Goal: Information Seeking & Learning: Learn about a topic

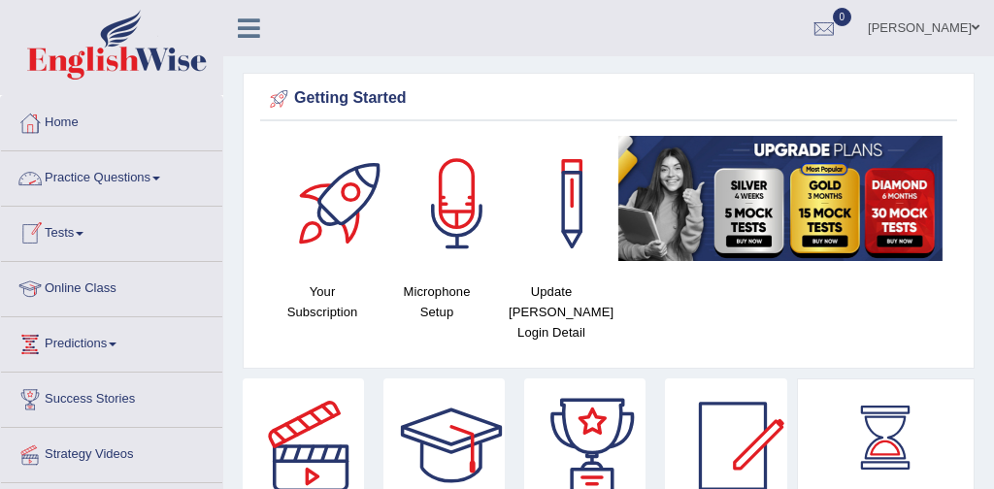
click at [121, 180] on link "Practice Questions" at bounding box center [111, 175] width 221 height 49
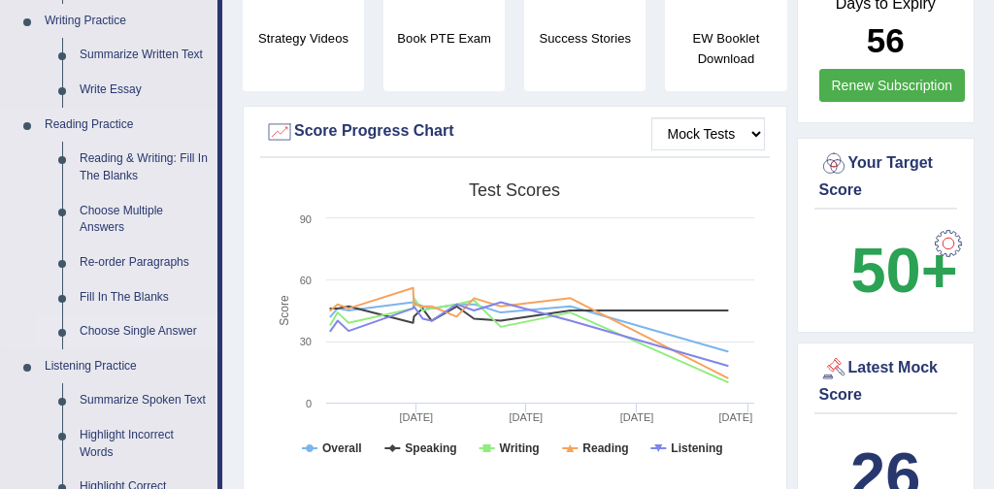
scroll to position [490, 0]
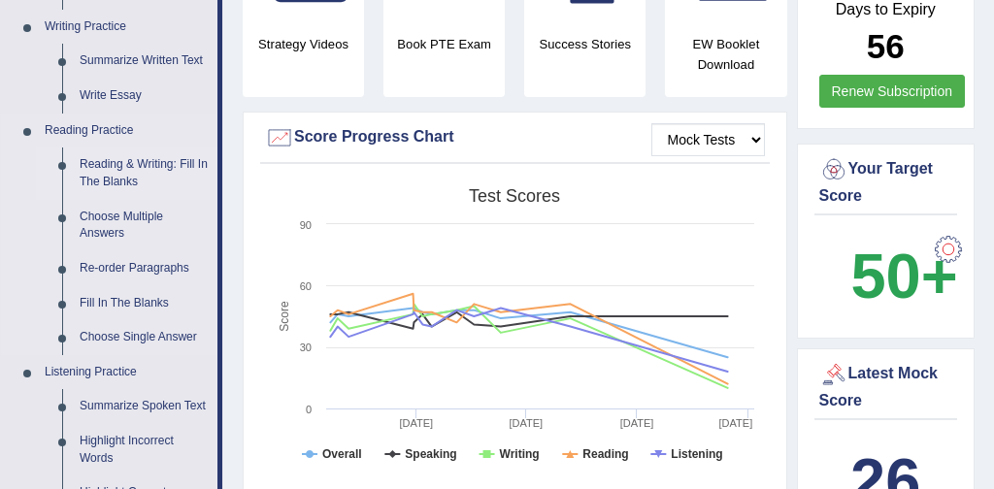
click at [175, 166] on link "Reading & Writing: Fill In The Blanks" at bounding box center [144, 173] width 147 height 51
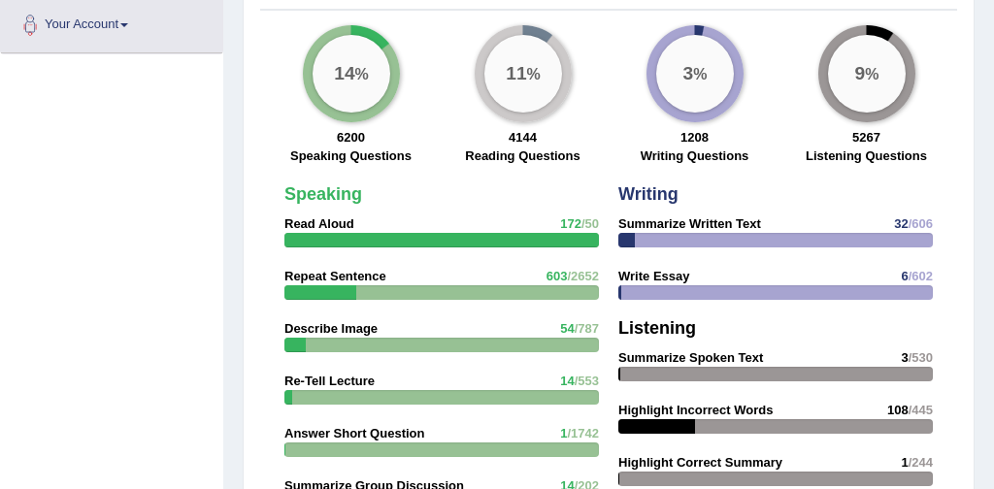
scroll to position [1536, 0]
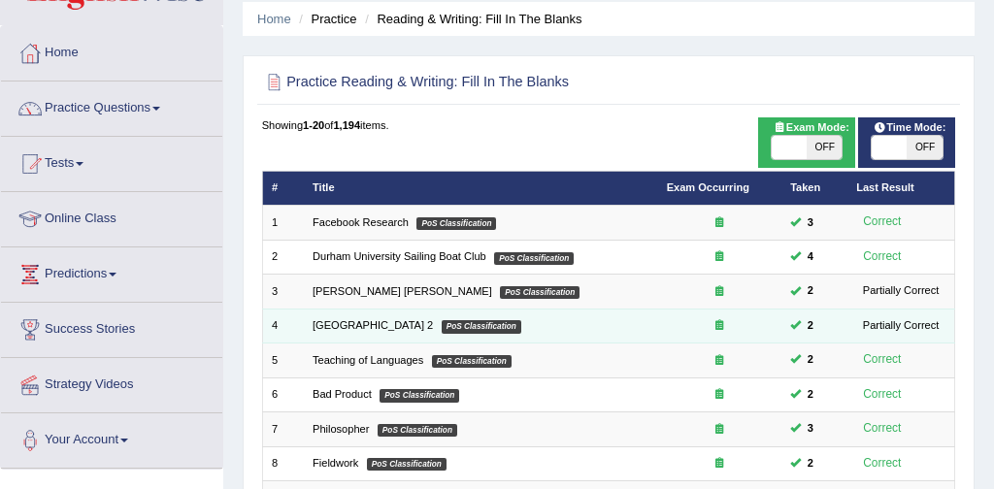
scroll to position [65, 0]
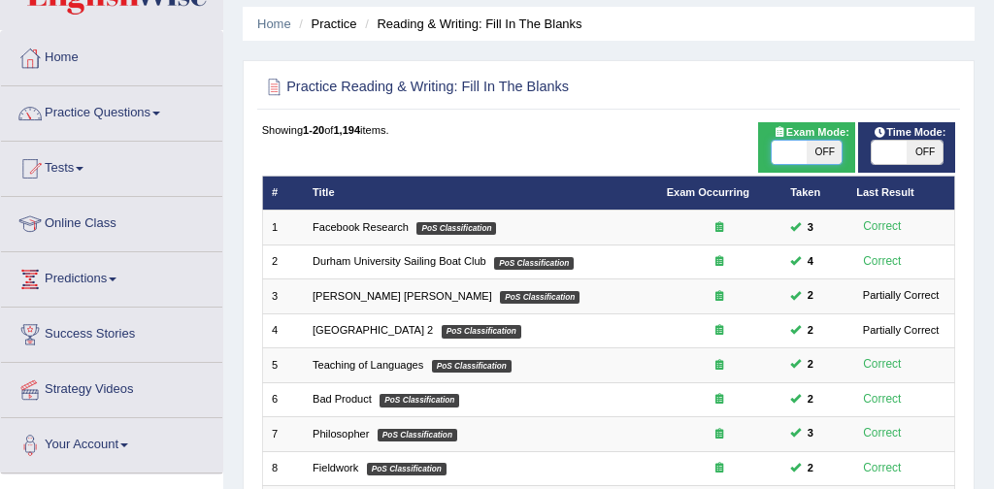
click at [788, 151] on span at bounding box center [789, 152] width 35 height 23
checkbox input "true"
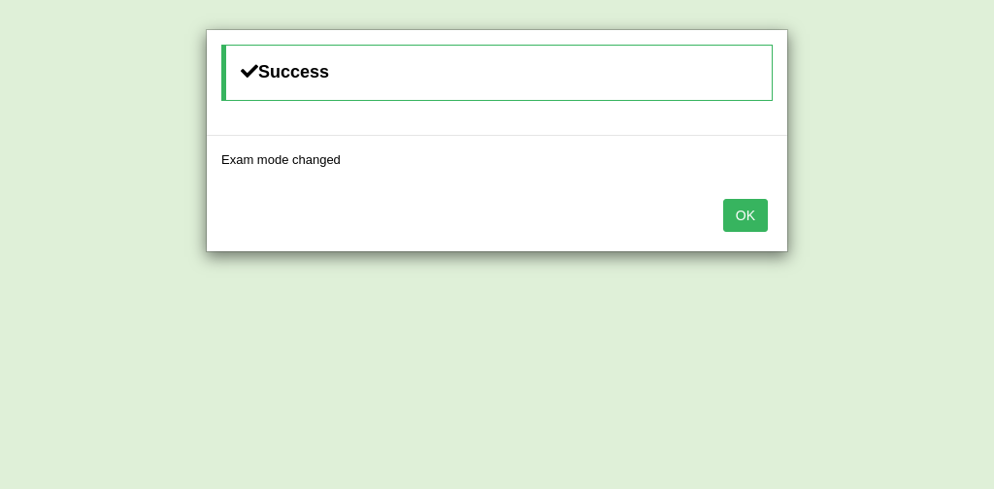
click at [751, 214] on button "OK" at bounding box center [745, 215] width 45 height 33
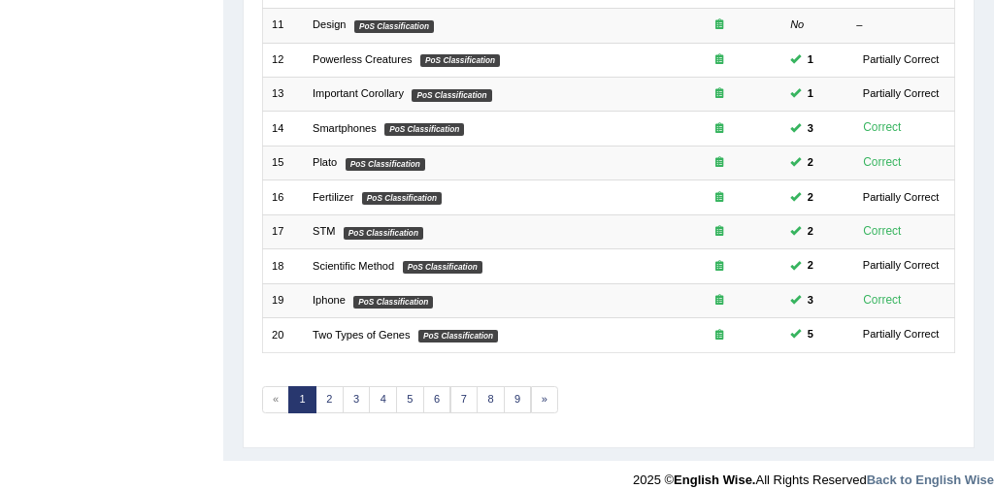
scroll to position [629, 0]
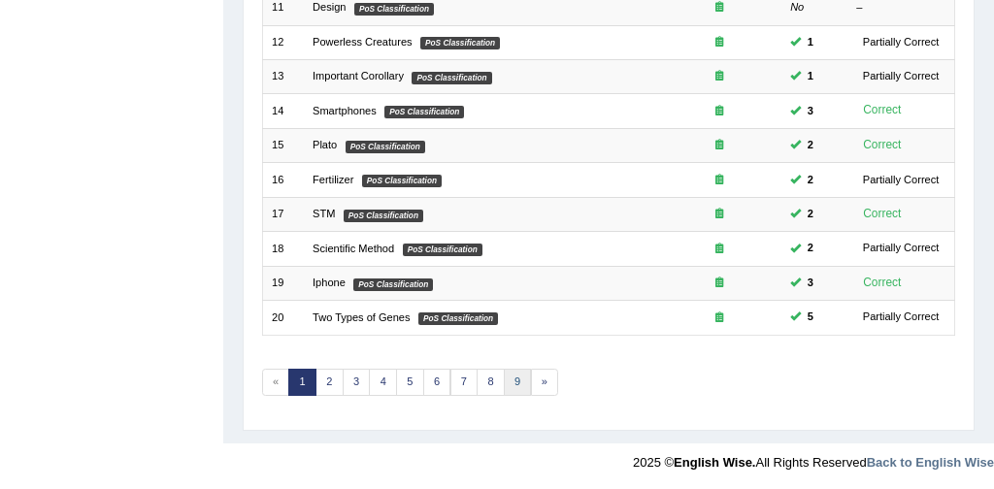
click at [515, 381] on link "9" at bounding box center [518, 382] width 28 height 27
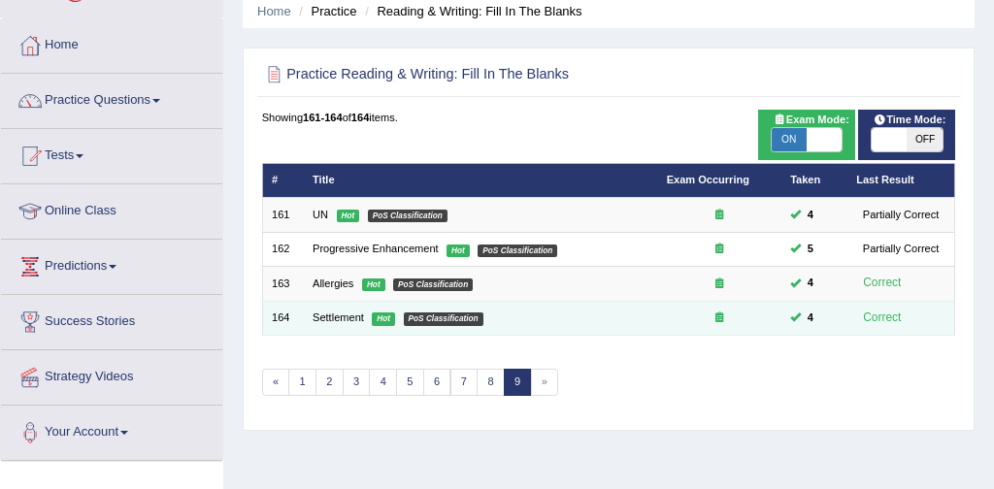
scroll to position [69, 0]
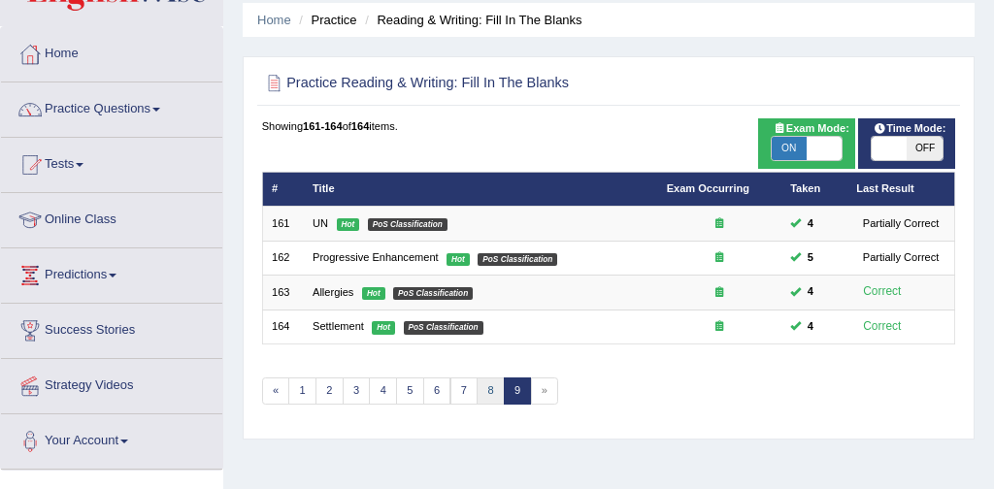
click at [487, 385] on link "8" at bounding box center [491, 391] width 28 height 27
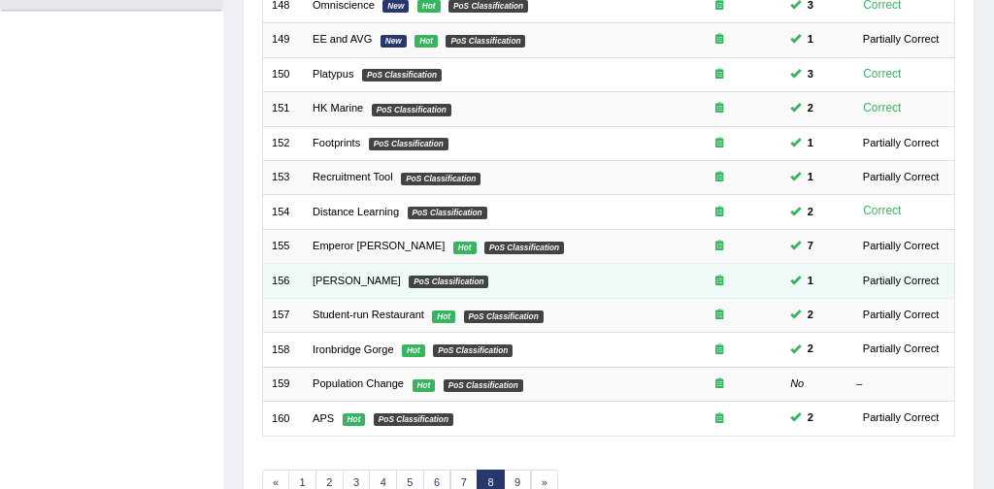
scroll to position [537, 0]
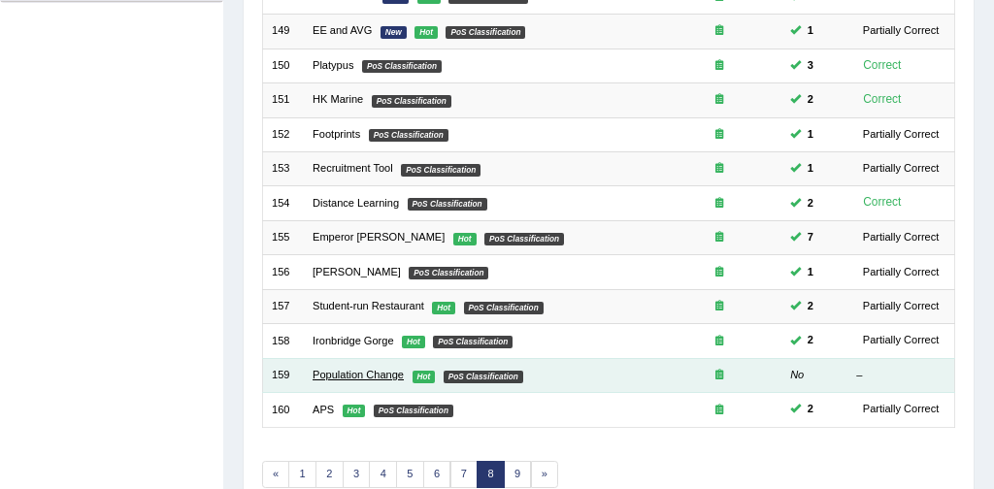
click at [374, 372] on link "Population Change" at bounding box center [358, 375] width 91 height 12
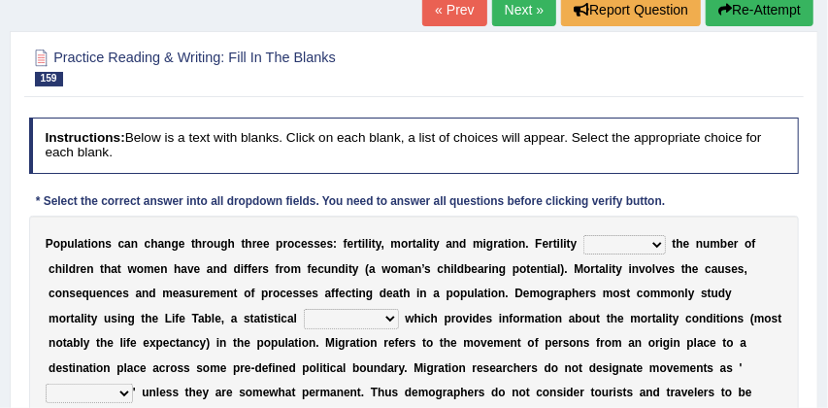
scroll to position [159, 0]
